Goal: Transaction & Acquisition: Purchase product/service

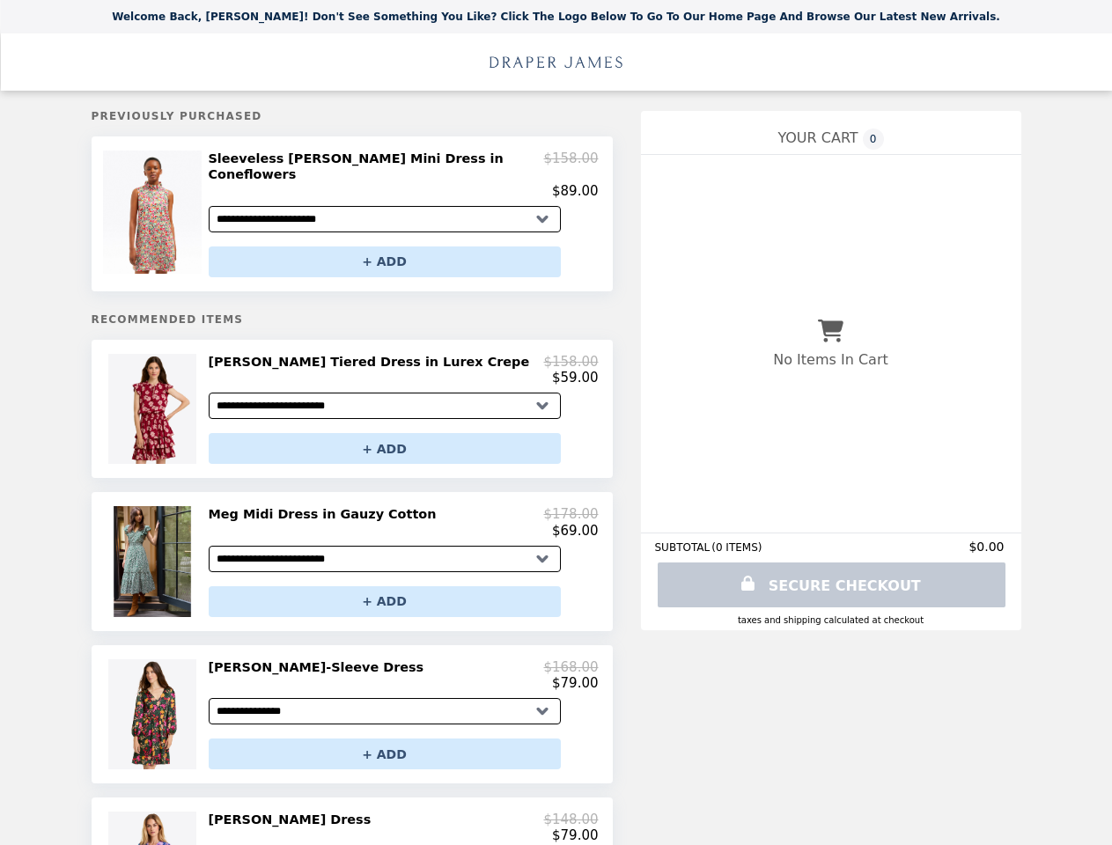
select select "**********"
click at [159, 209] on img at bounding box center [154, 212] width 103 height 123
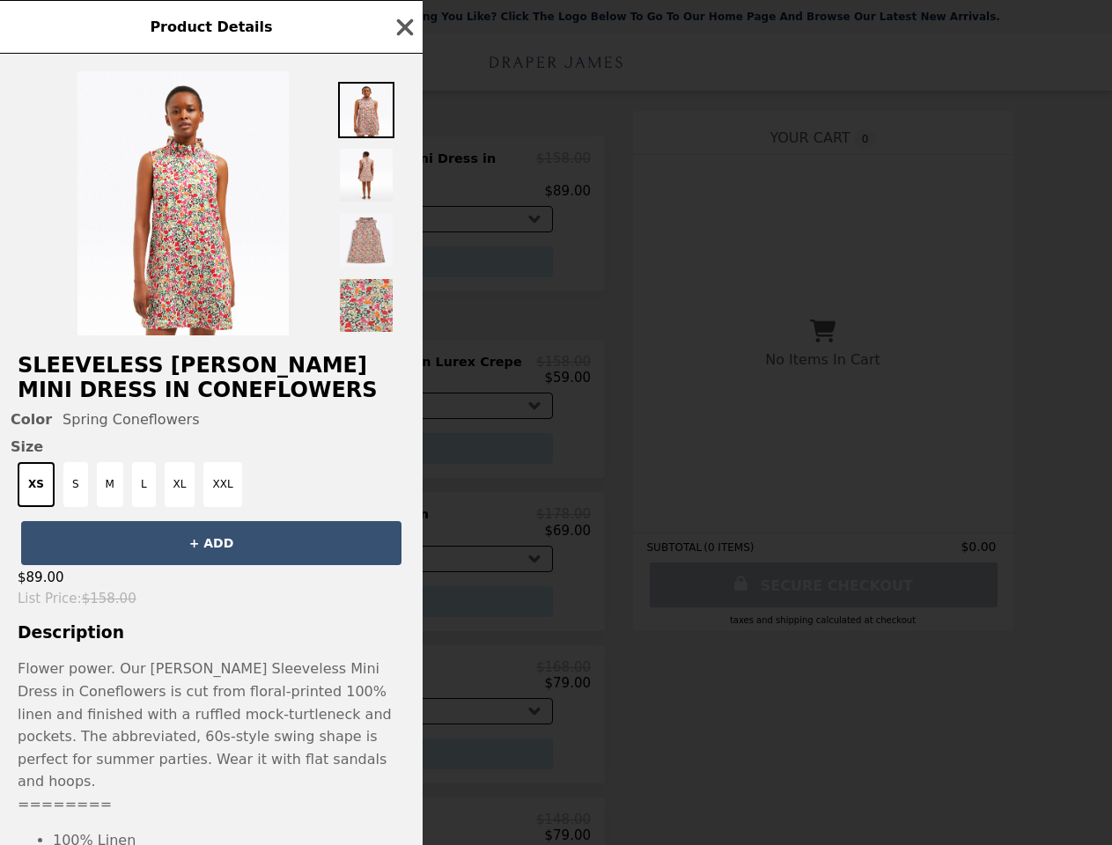
click at [389, 250] on div "Product Details Sleeveless [PERSON_NAME] Mini Dress in Coneflowers Color Spring…" at bounding box center [556, 422] width 1112 height 845
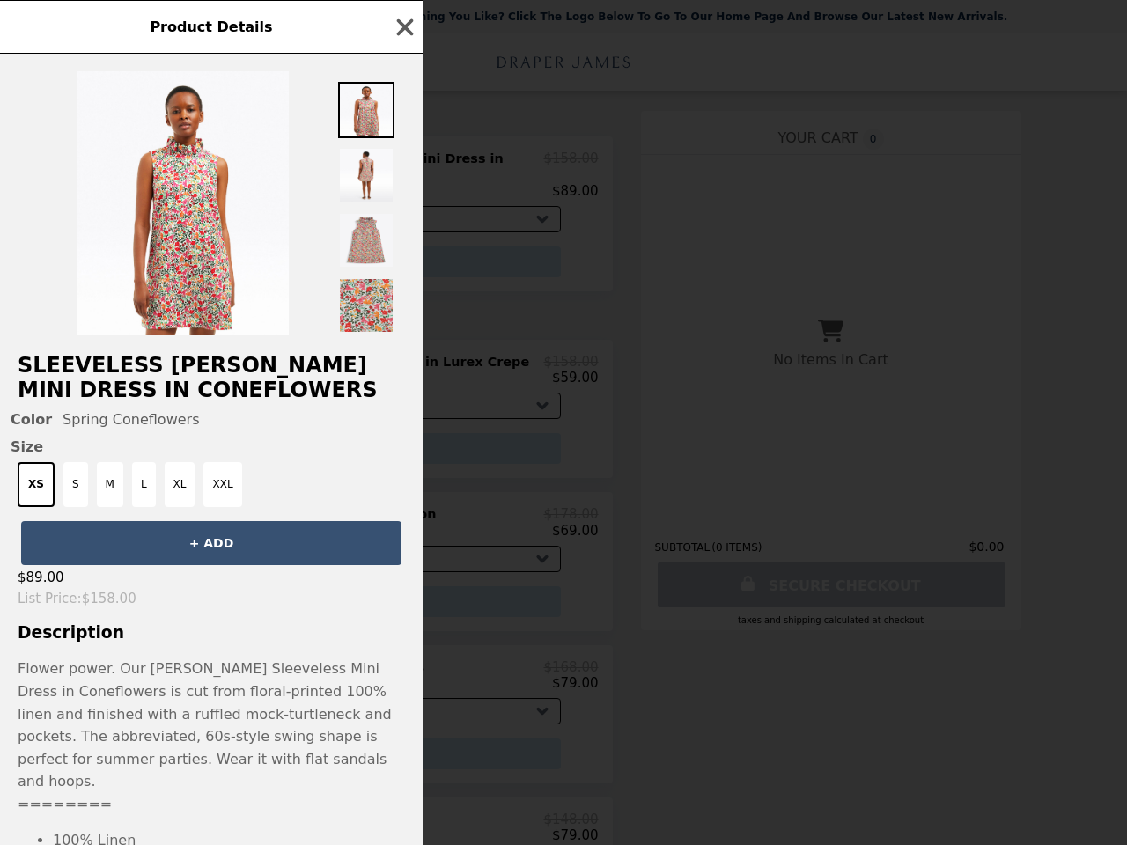
click at [159, 401] on h2 "Sleeveless [PERSON_NAME] Mini Dress in Coneflowers" at bounding box center [211, 377] width 423 height 49
click at [402, 362] on h2 "Sleeveless [PERSON_NAME] Mini Dress in Coneflowers" at bounding box center [211, 377] width 423 height 49
click at [389, 442] on div "Product Details Sleeveless [PERSON_NAME] Mini Dress in Coneflowers Color Spring…" at bounding box center [563, 422] width 1127 height 845
click at [159, 556] on div "Product Details Sleeveless [PERSON_NAME] Mini Dress in Coneflowers Color Spring…" at bounding box center [563, 422] width 1127 height 845
click at [402, 523] on div "$69.00" at bounding box center [404, 531] width 390 height 16
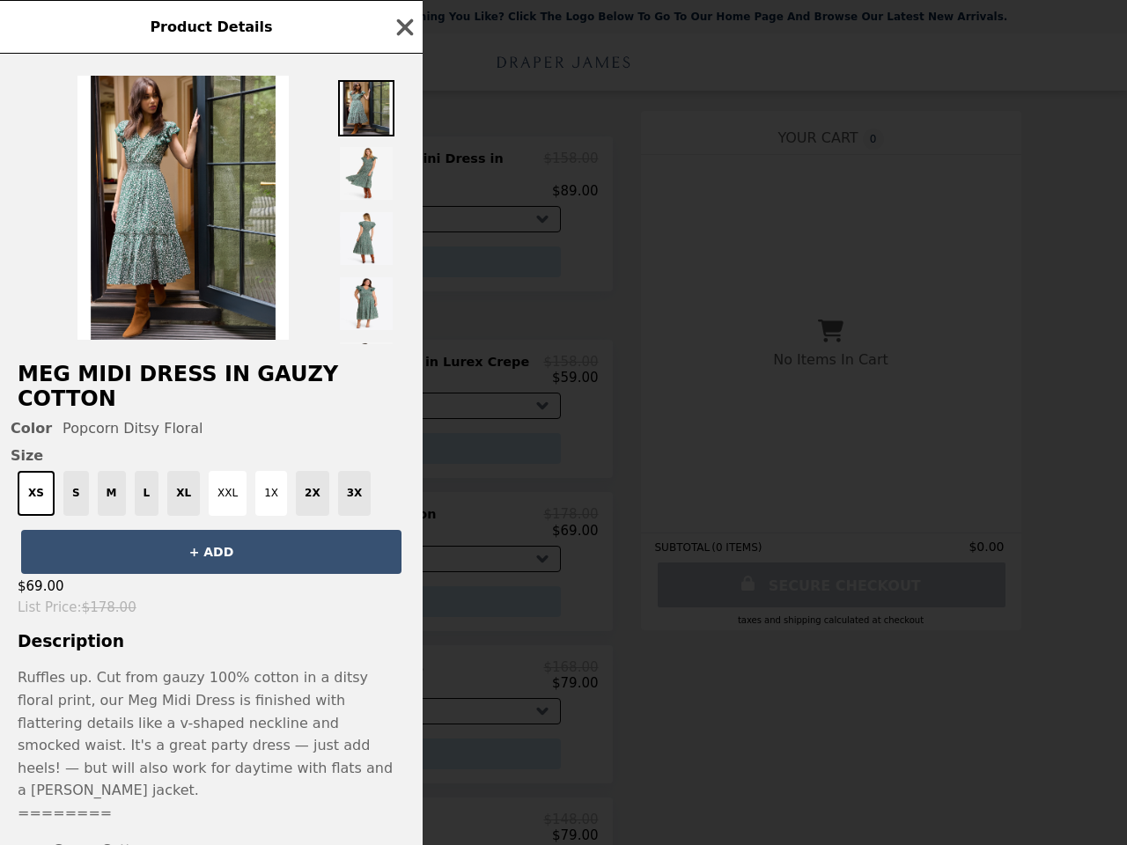
click at [389, 598] on div "Product Details Meg Midi Dress in Gauzy Cotton Color Popcorn Ditsy Floral Size …" at bounding box center [563, 422] width 1127 height 845
click at [159, 712] on p "Ruffles up. Cut from gauzy 100% cotton in a ditsy floral print, our Meg Midi Dr…" at bounding box center [211, 734] width 387 height 136
